Goal: Information Seeking & Learning: Learn about a topic

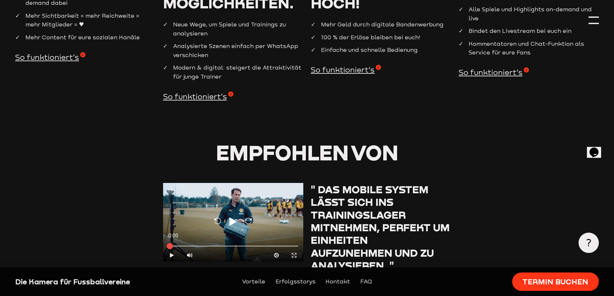
scroll to position [870, 0]
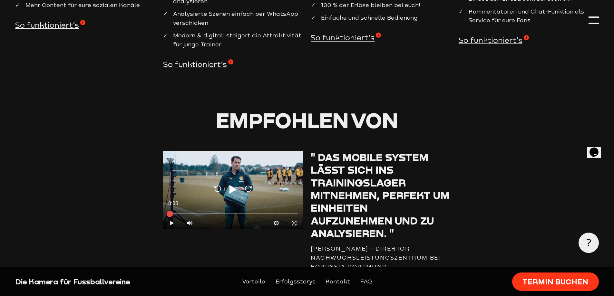
click at [172, 224] on icon "Play" at bounding box center [172, 223] width 6 height 6
type input "0.8"
click at [211, 213] on div at bounding box center [233, 213] width 140 height 7
click at [233, 213] on div at bounding box center [233, 213] width 140 height 7
click at [267, 214] on div at bounding box center [233, 213] width 130 height 2
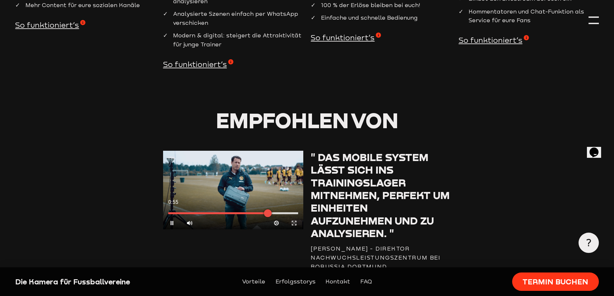
click at [286, 214] on div at bounding box center [233, 213] width 130 height 2
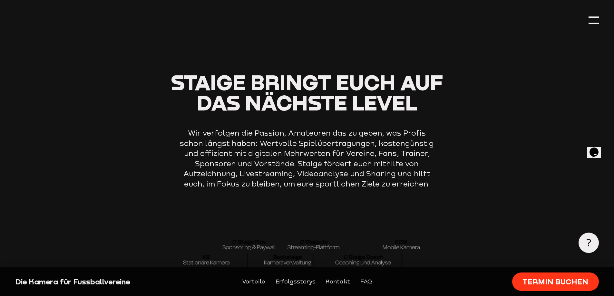
scroll to position [1933, 0]
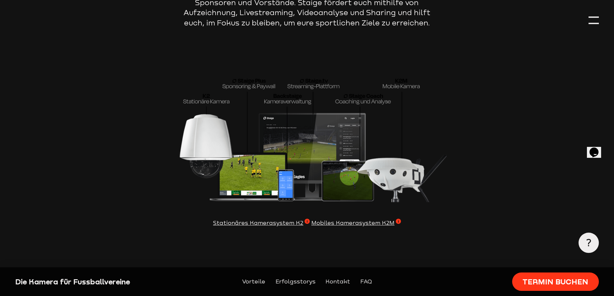
click at [346, 228] on span "Mobiles Kamerasystem K2M" at bounding box center [356, 223] width 90 height 9
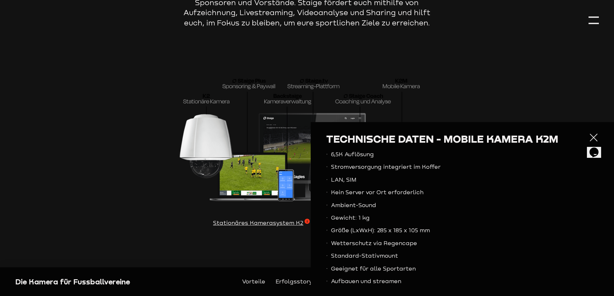
click at [344, 228] on span "Mobiles Kamerasystem K2M" at bounding box center [356, 223] width 90 height 9
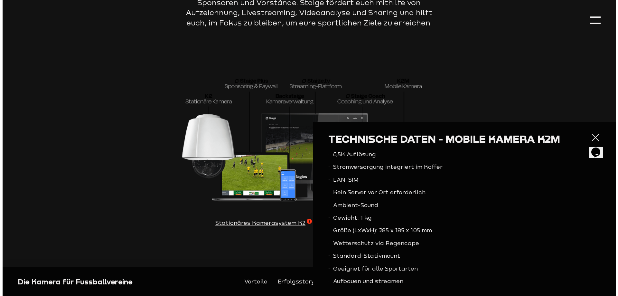
scroll to position [1936, 0]
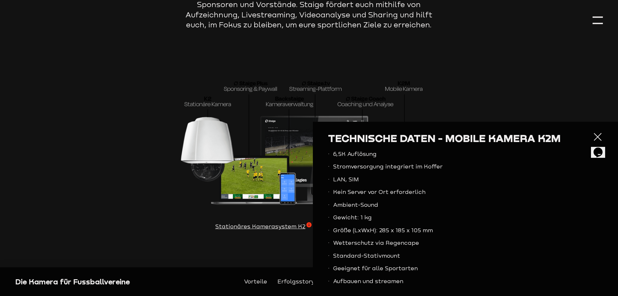
click at [593, 137] on div at bounding box center [598, 137] width 10 height 10
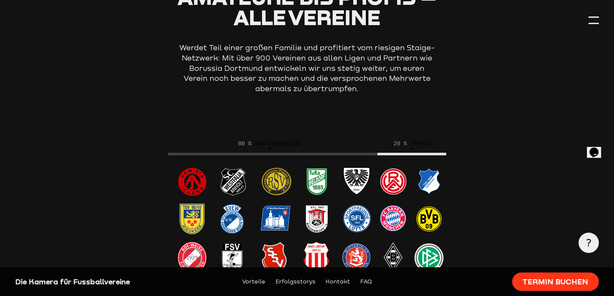
scroll to position [2319, 0]
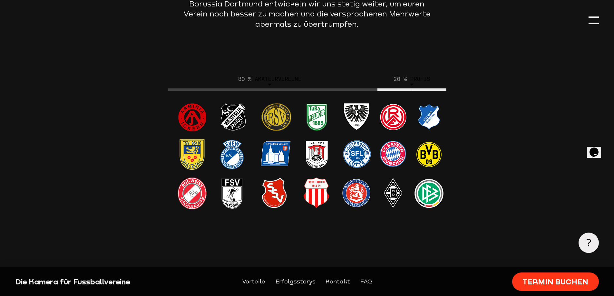
click at [421, 103] on img at bounding box center [307, 152] width 288 height 164
click at [340, 106] on img at bounding box center [307, 152] width 288 height 164
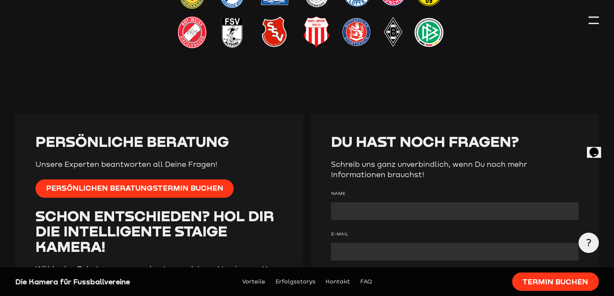
scroll to position [2609, 0]
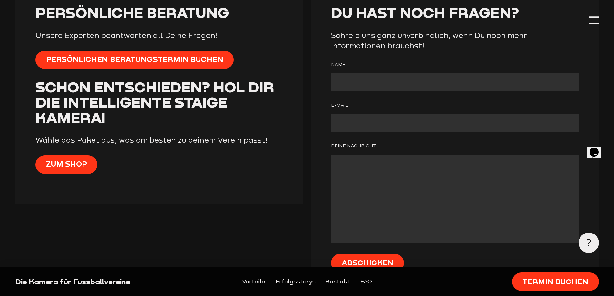
click at [96, 172] on div "Zum Shop" at bounding box center [158, 169] width 247 height 29
click at [78, 169] on span "Zum Shop" at bounding box center [66, 164] width 41 height 10
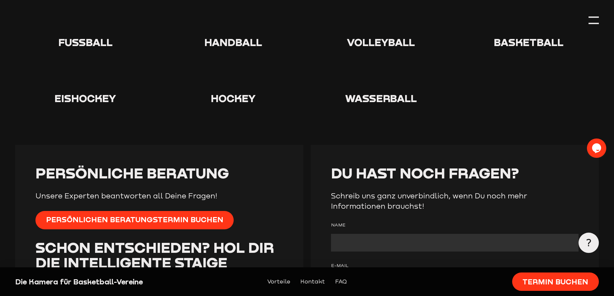
scroll to position [1385, 0]
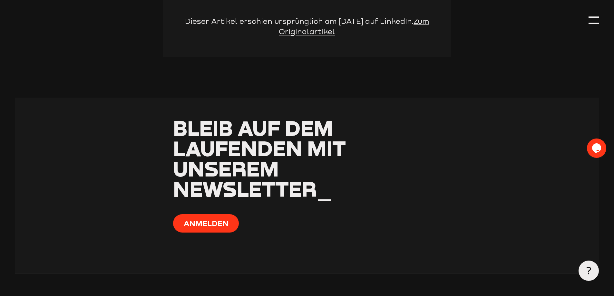
scroll to position [1093, 0]
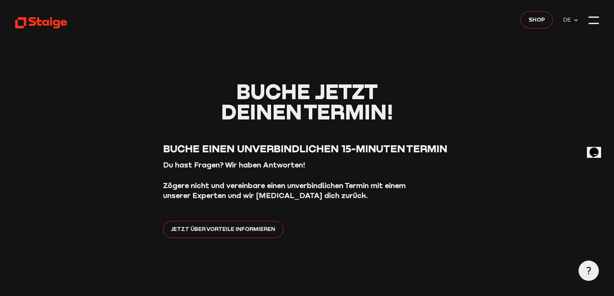
click at [590, 17] on div at bounding box center [593, 16] width 10 height 1
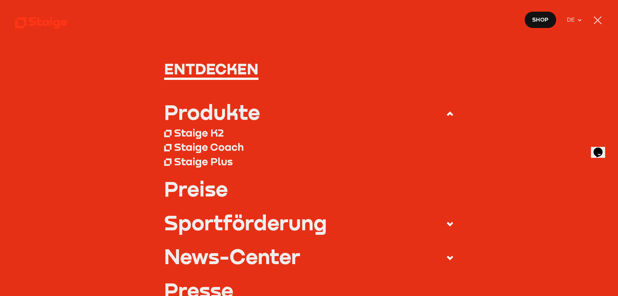
click at [214, 134] on div "Staige K2" at bounding box center [199, 132] width 50 height 13
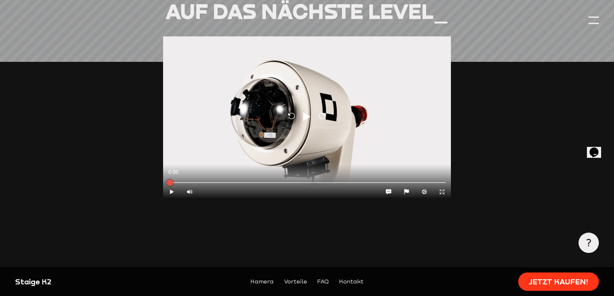
scroll to position [515, 0]
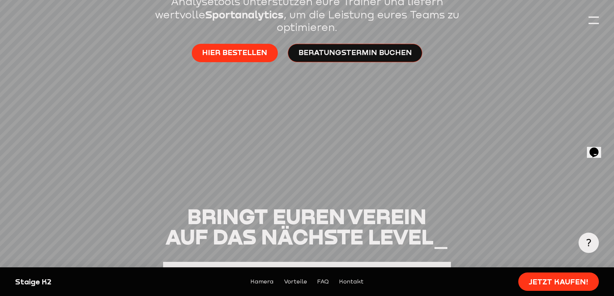
click at [589, 22] on div at bounding box center [593, 20] width 10 height 10
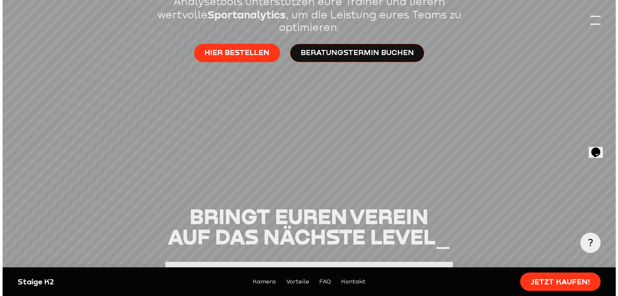
scroll to position [518, 0]
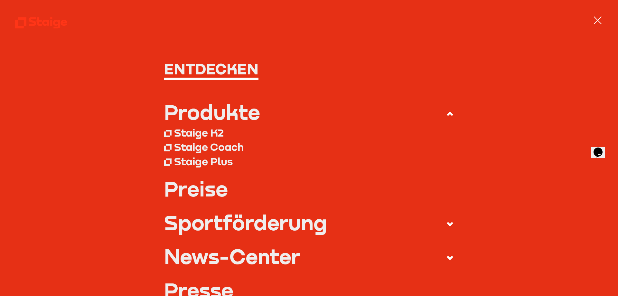
click at [225, 149] on div "Staige Coach" at bounding box center [209, 146] width 70 height 13
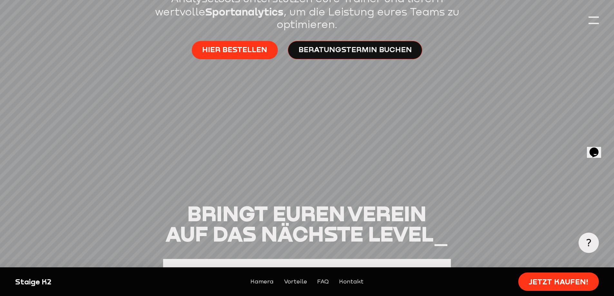
click at [596, 23] on div at bounding box center [593, 20] width 10 height 10
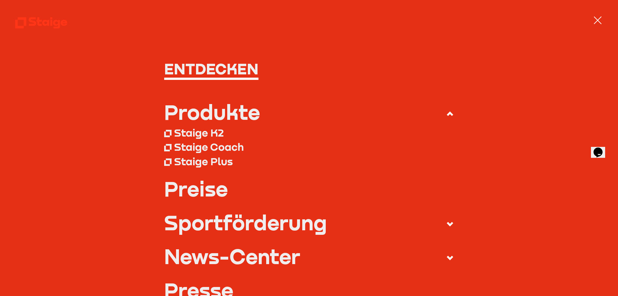
scroll to position [64, 0]
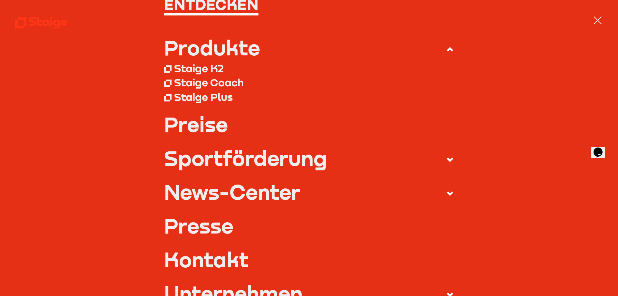
click at [214, 126] on link "Preise" at bounding box center [309, 124] width 290 height 20
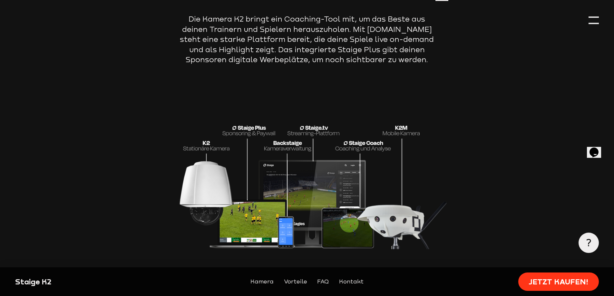
scroll to position [1327, 0]
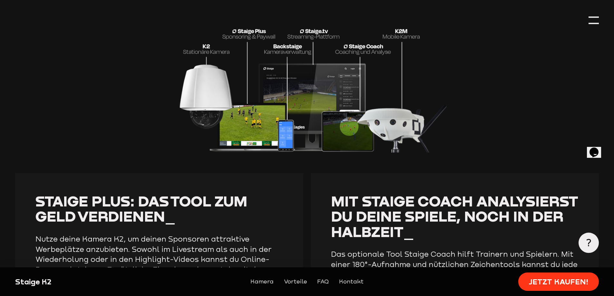
click at [590, 27] on section "Deine Vorteile_ Die Kamera als Start in deine digitale Zukunft_ Die Kamera K2 b…" at bounding box center [306, 222] width 583 height 751
click at [590, 22] on div at bounding box center [593, 20] width 10 height 10
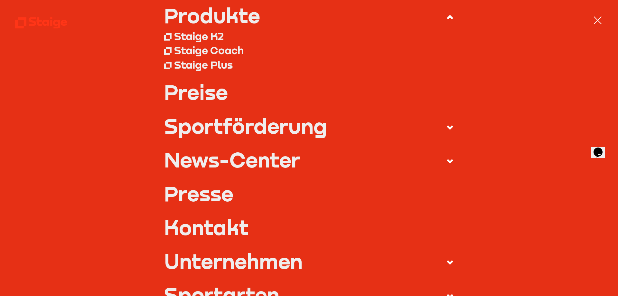
scroll to position [0, 0]
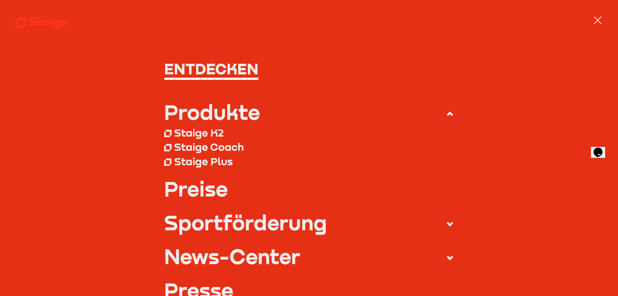
click at [219, 158] on div "Staige Plus" at bounding box center [203, 161] width 59 height 13
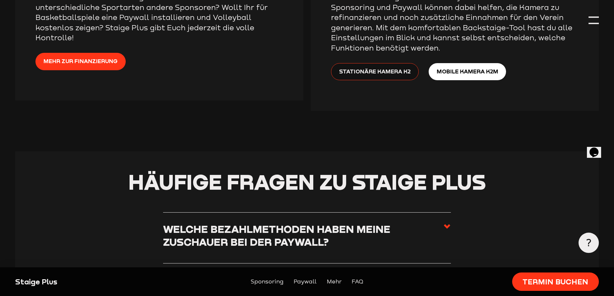
scroll to position [1385, 0]
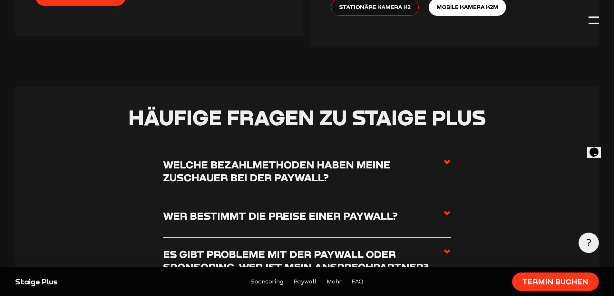
click at [365, 189] on label "Welche Bezahlmethoden haben meine Zuschauer bei der Paywall?" at bounding box center [307, 173] width 288 height 31
click at [0, 0] on input "Welche Bezahlmethoden haben meine Zuschauer bei der Paywall?" at bounding box center [0, 0] width 0 height 0
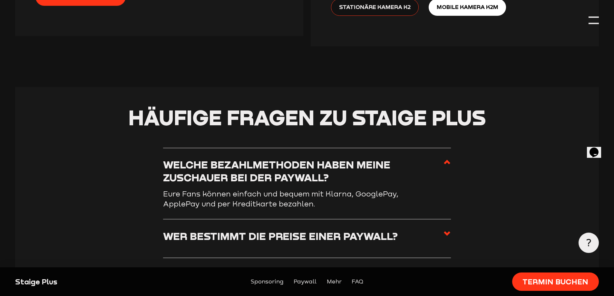
scroll to position [1417, 0]
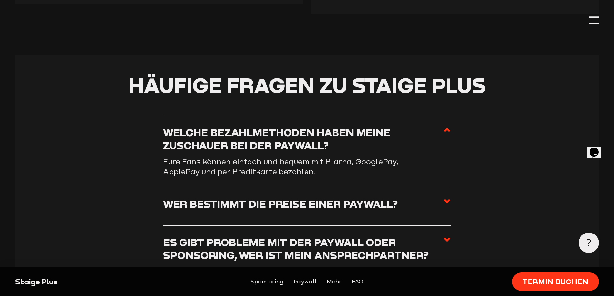
click at [353, 204] on h3 "Wer bestimmt die Preise einer Paywall?" at bounding box center [280, 203] width 235 height 13
click at [0, 0] on input "Wer bestimmt die Preise einer Paywall?" at bounding box center [0, 0] width 0 height 0
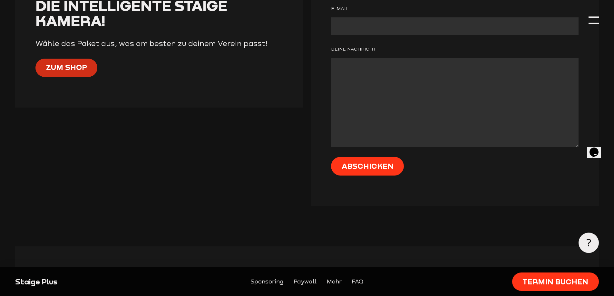
scroll to position [1883, 0]
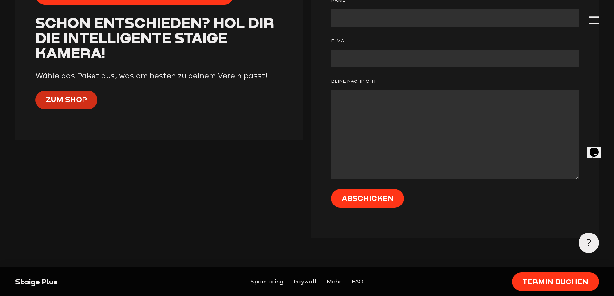
click at [74, 109] on link "Zum Shop" at bounding box center [66, 100] width 62 height 18
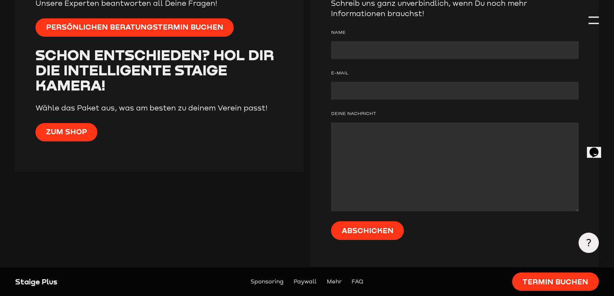
scroll to position [1786, 0]
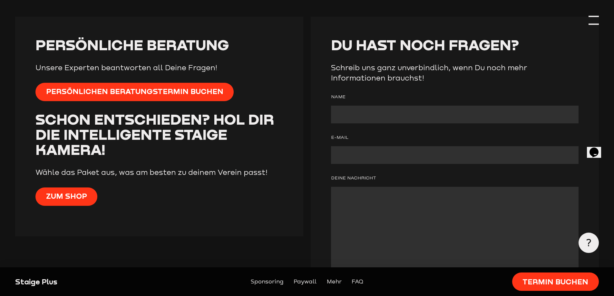
click at [595, 20] on div at bounding box center [593, 20] width 10 height 10
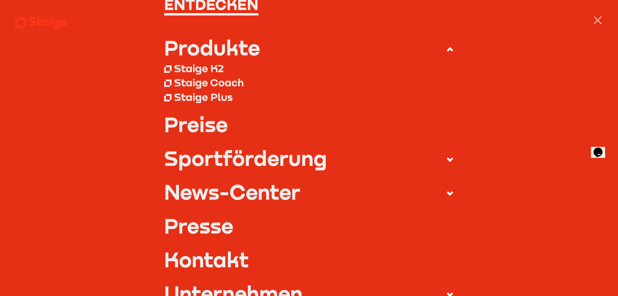
scroll to position [0, 0]
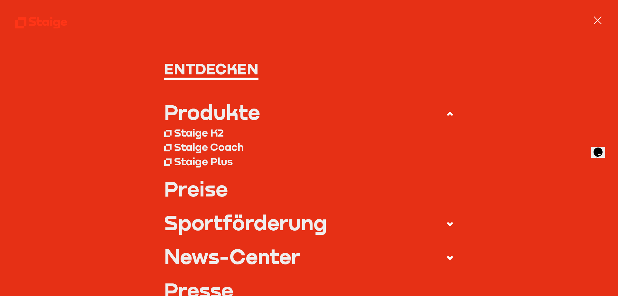
click at [244, 75] on h1 "Entdecken" at bounding box center [309, 68] width 290 height 15
click at [221, 144] on div "Staige Coach" at bounding box center [209, 146] width 70 height 13
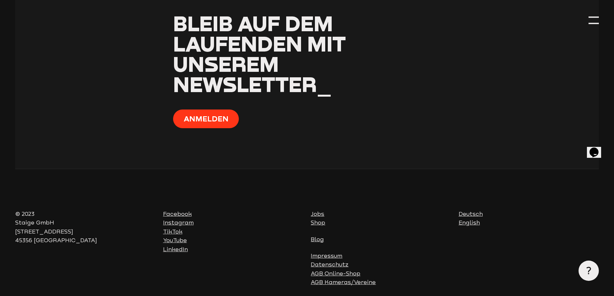
scroll to position [677, 0]
